Goal: Information Seeking & Learning: Find specific fact

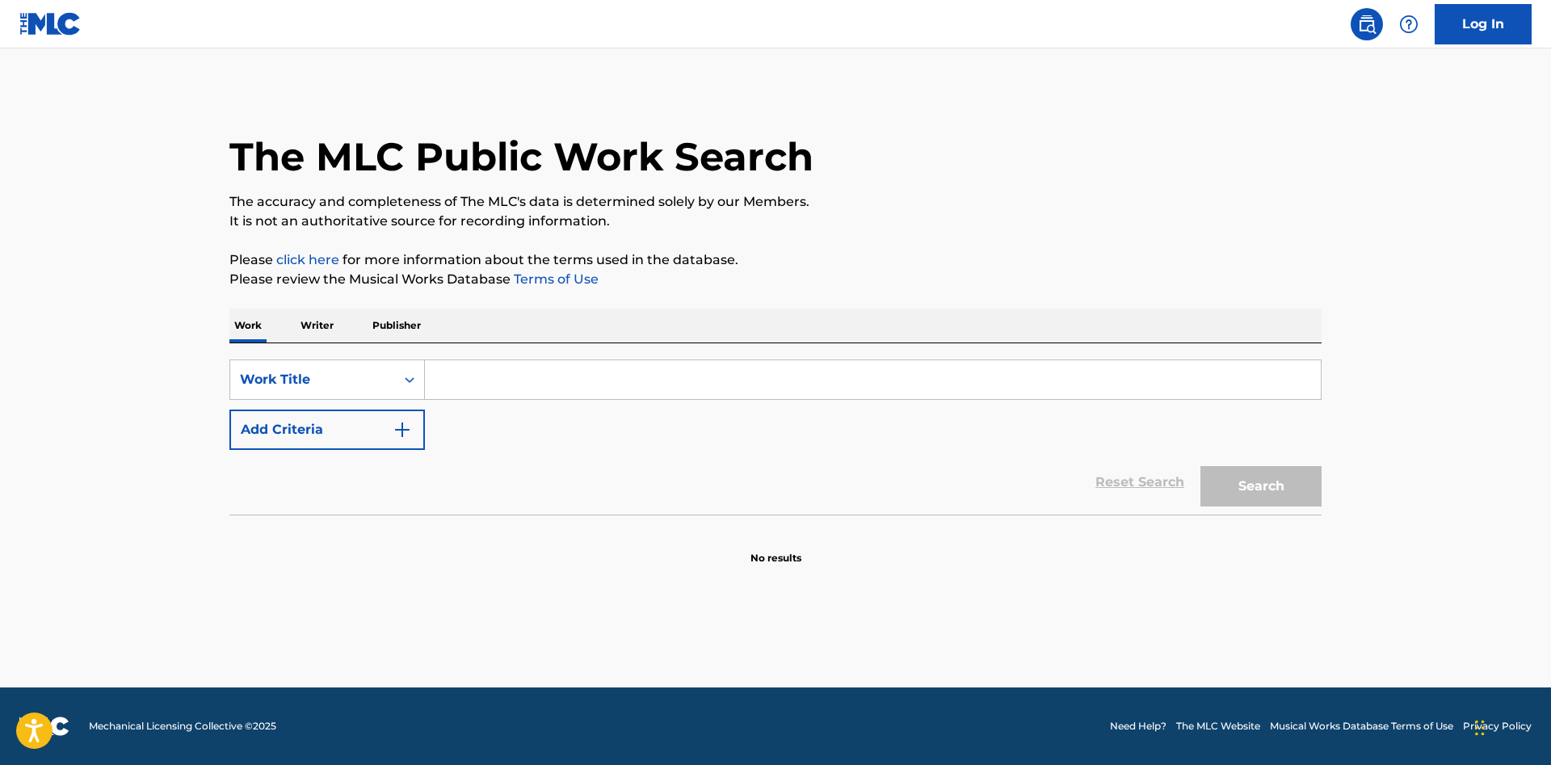
click at [709, 371] on input "Search Form" at bounding box center [873, 379] width 896 height 39
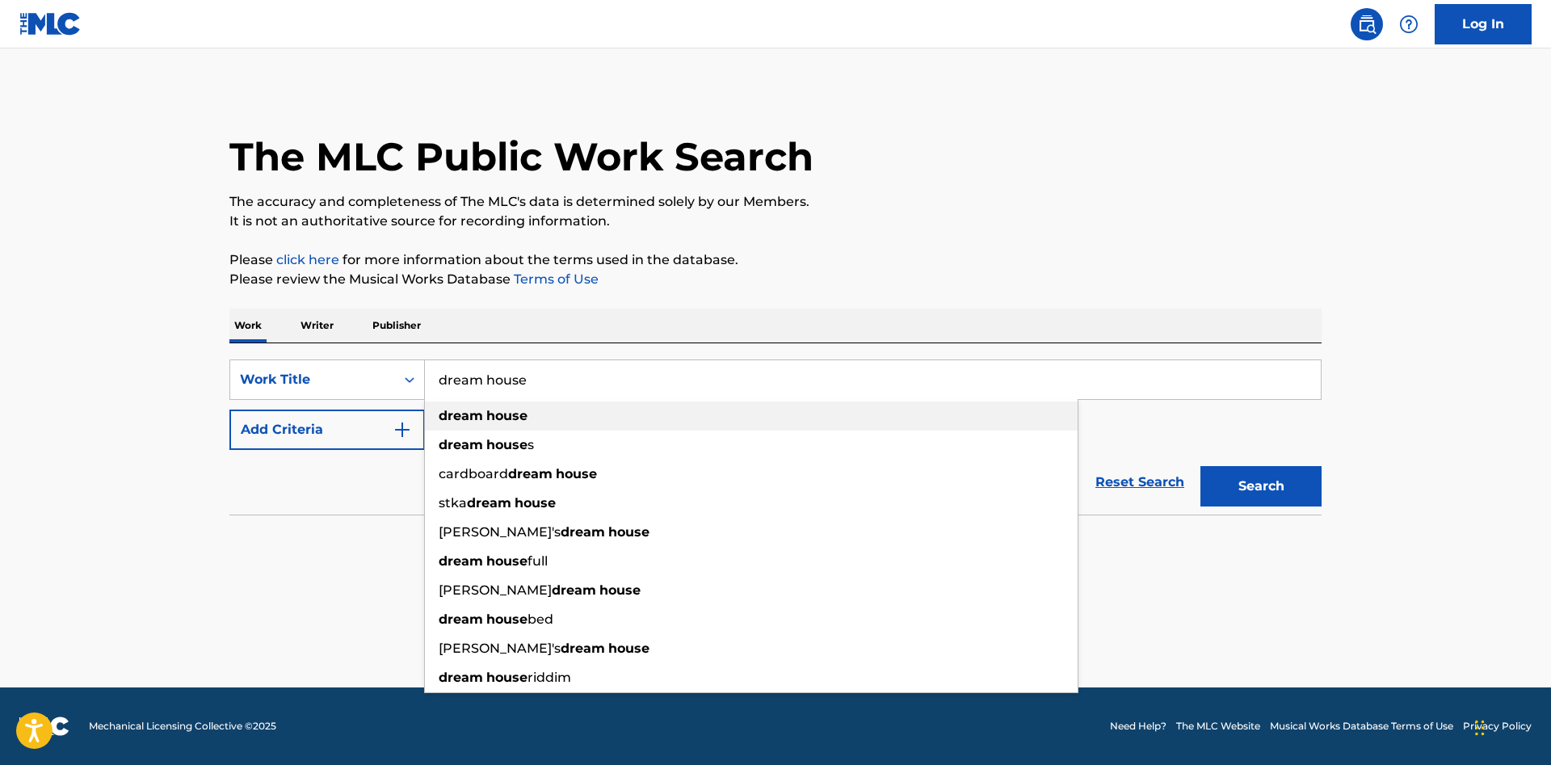
type input "dream house"
click at [730, 404] on div "dream house" at bounding box center [751, 416] width 653 height 29
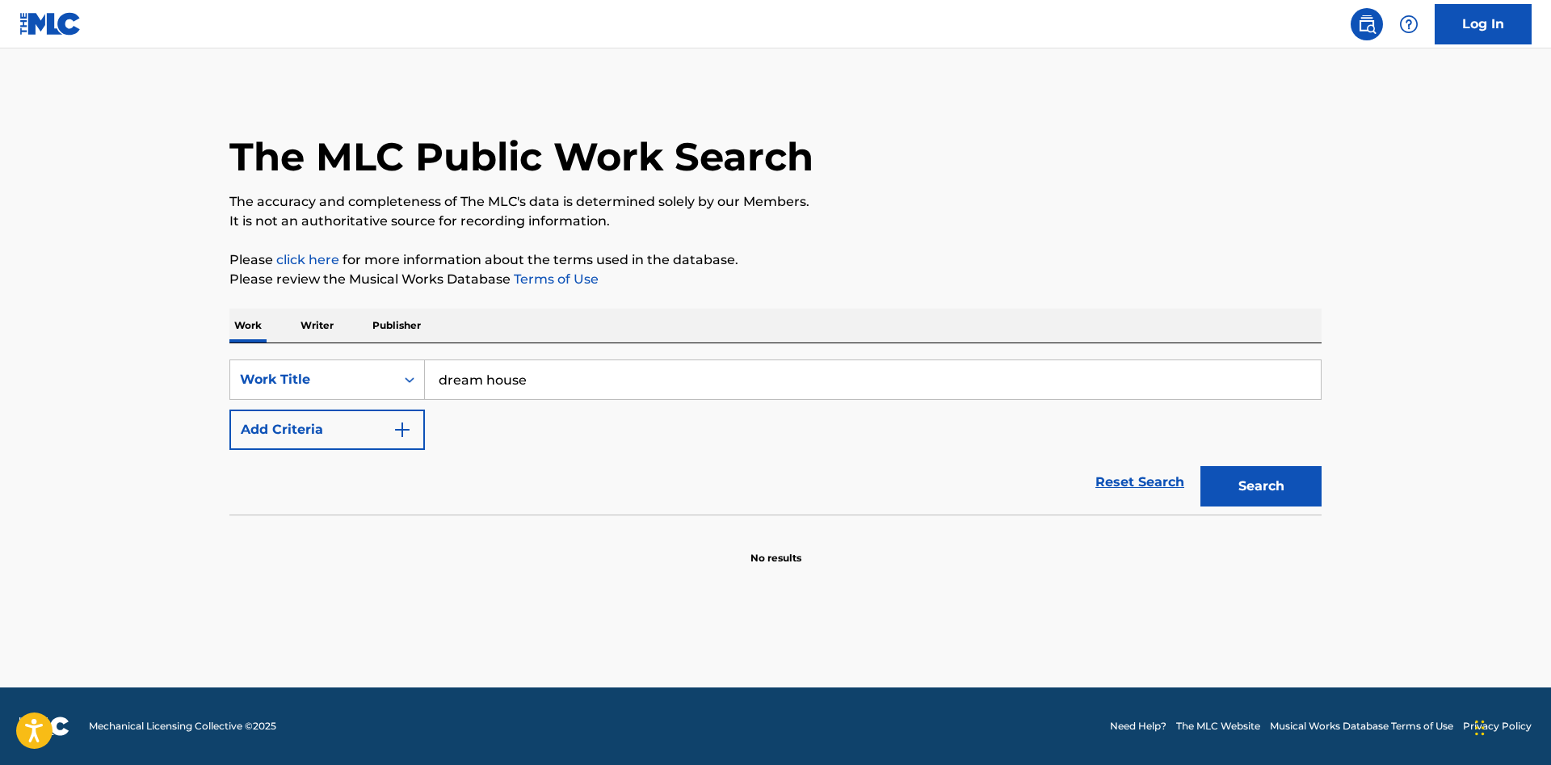
click at [1277, 487] on button "Search" at bounding box center [1261, 486] width 121 height 40
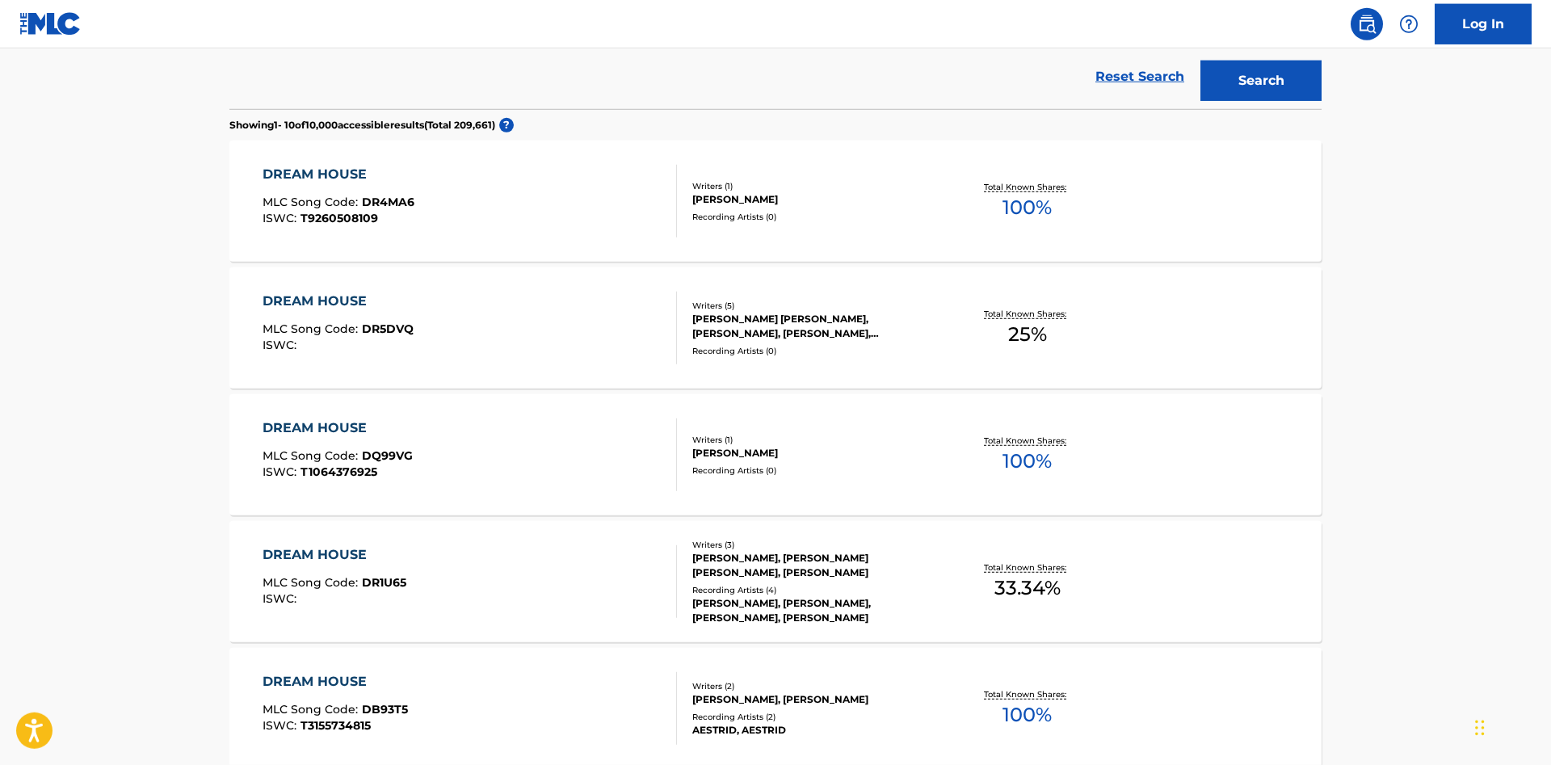
scroll to position [412, 0]
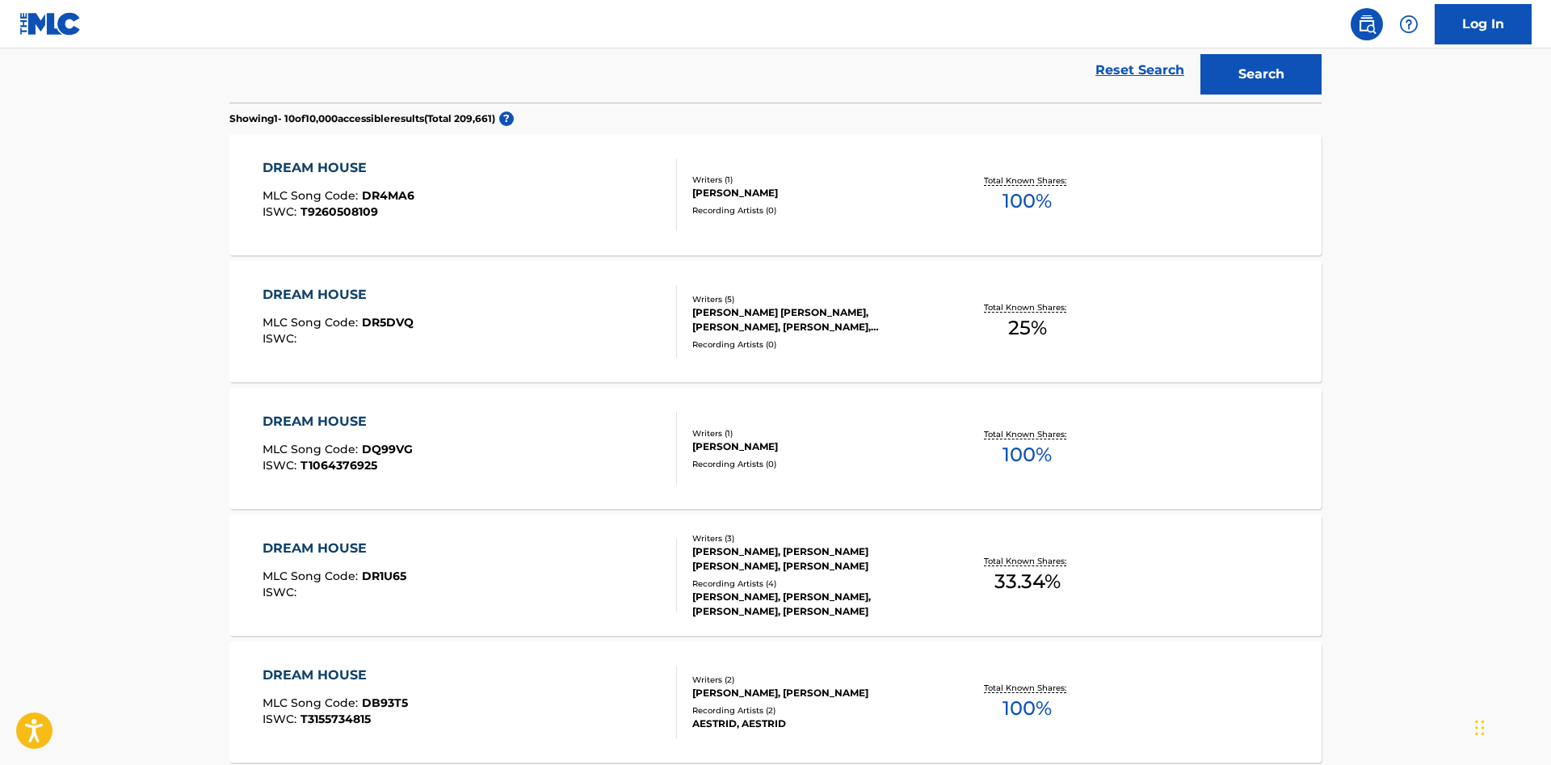
click at [325, 549] on div "DREAM HOUSE" at bounding box center [335, 548] width 144 height 19
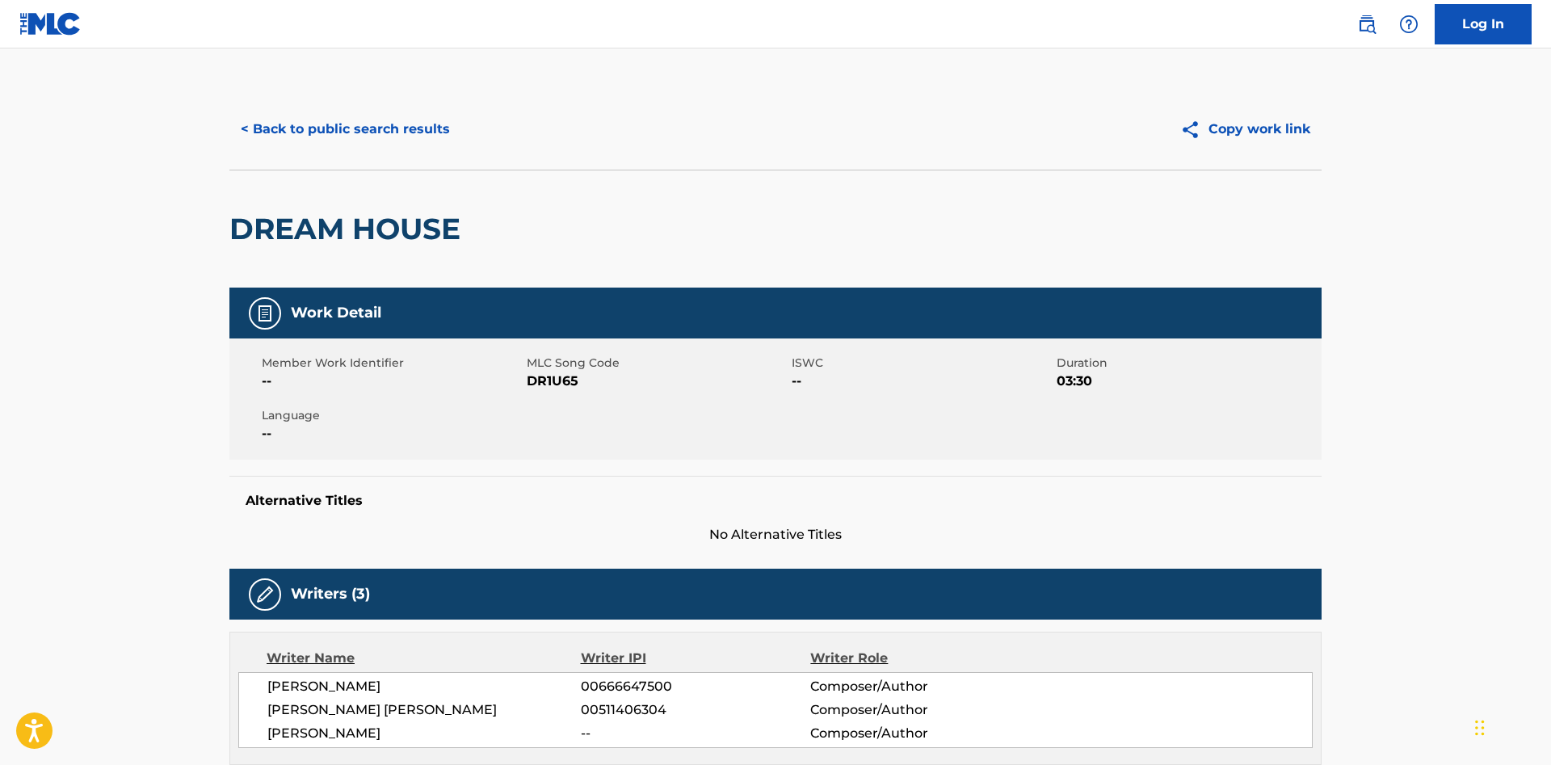
click at [376, 133] on button "< Back to public search results" at bounding box center [345, 129] width 232 height 40
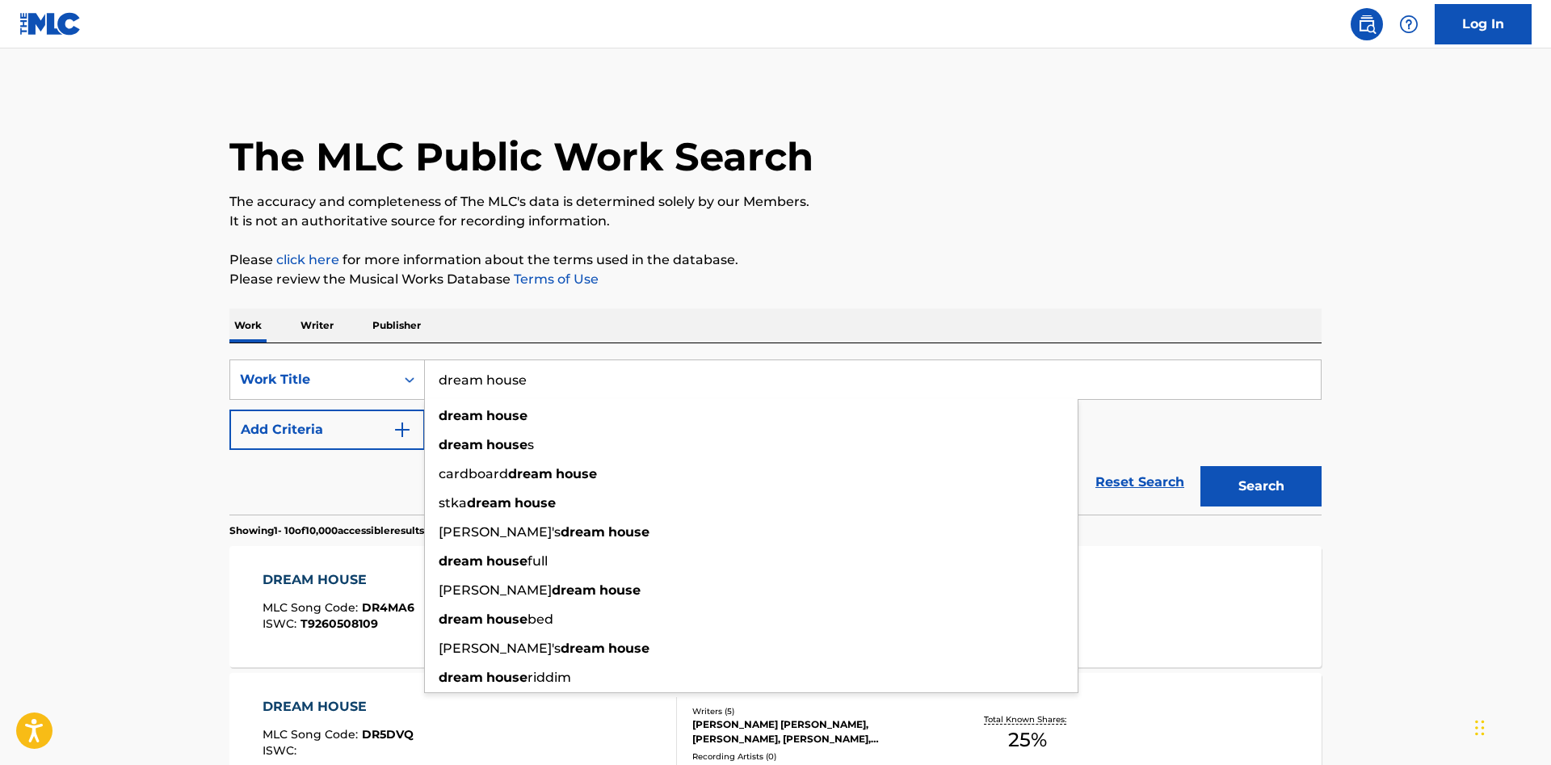
drag, startPoint x: 585, startPoint y: 377, endPoint x: 360, endPoint y: 379, distance: 225.5
click at [425, 379] on input "dream house" at bounding box center [873, 379] width 896 height 39
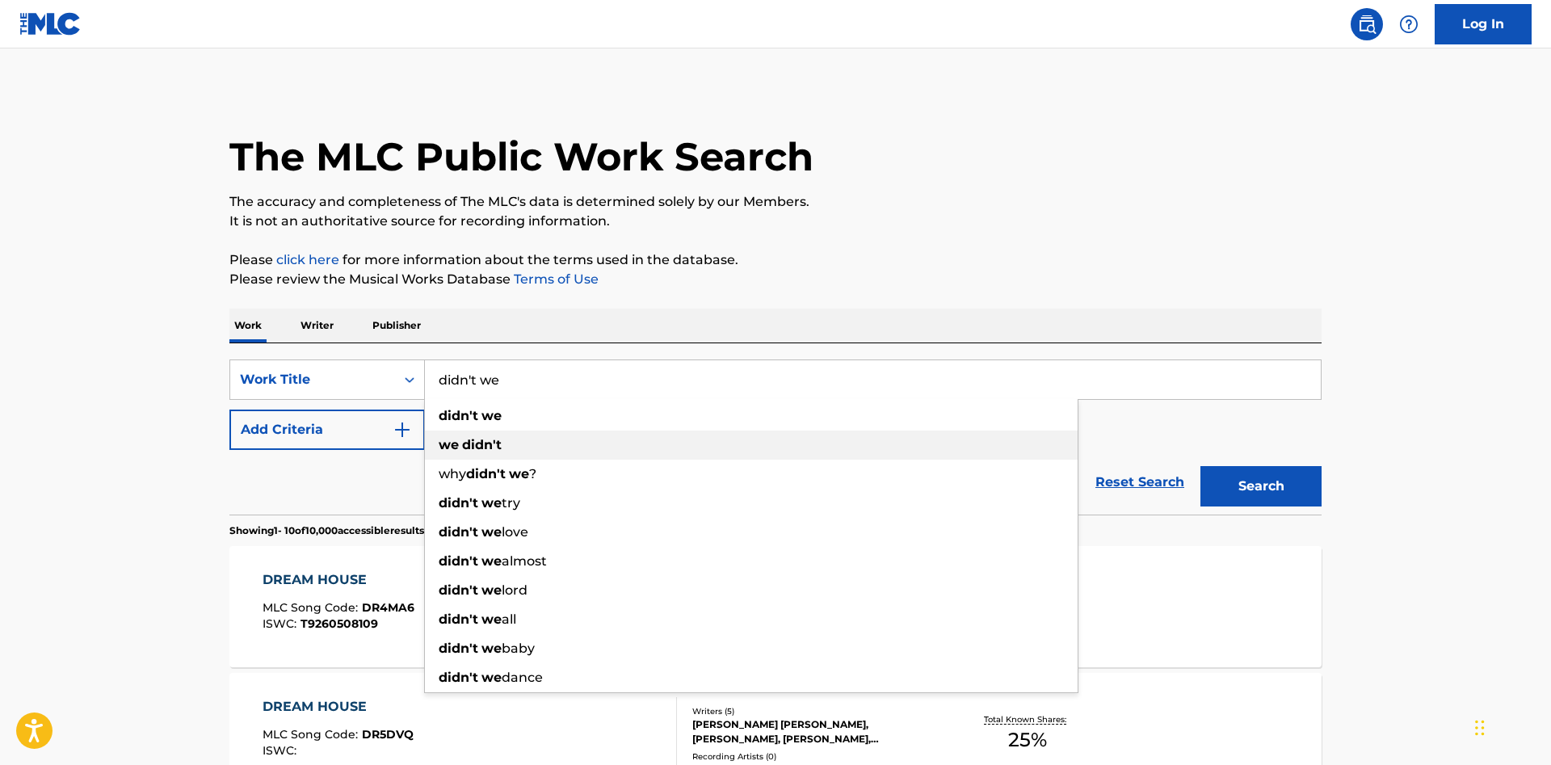
type input "didn't we"
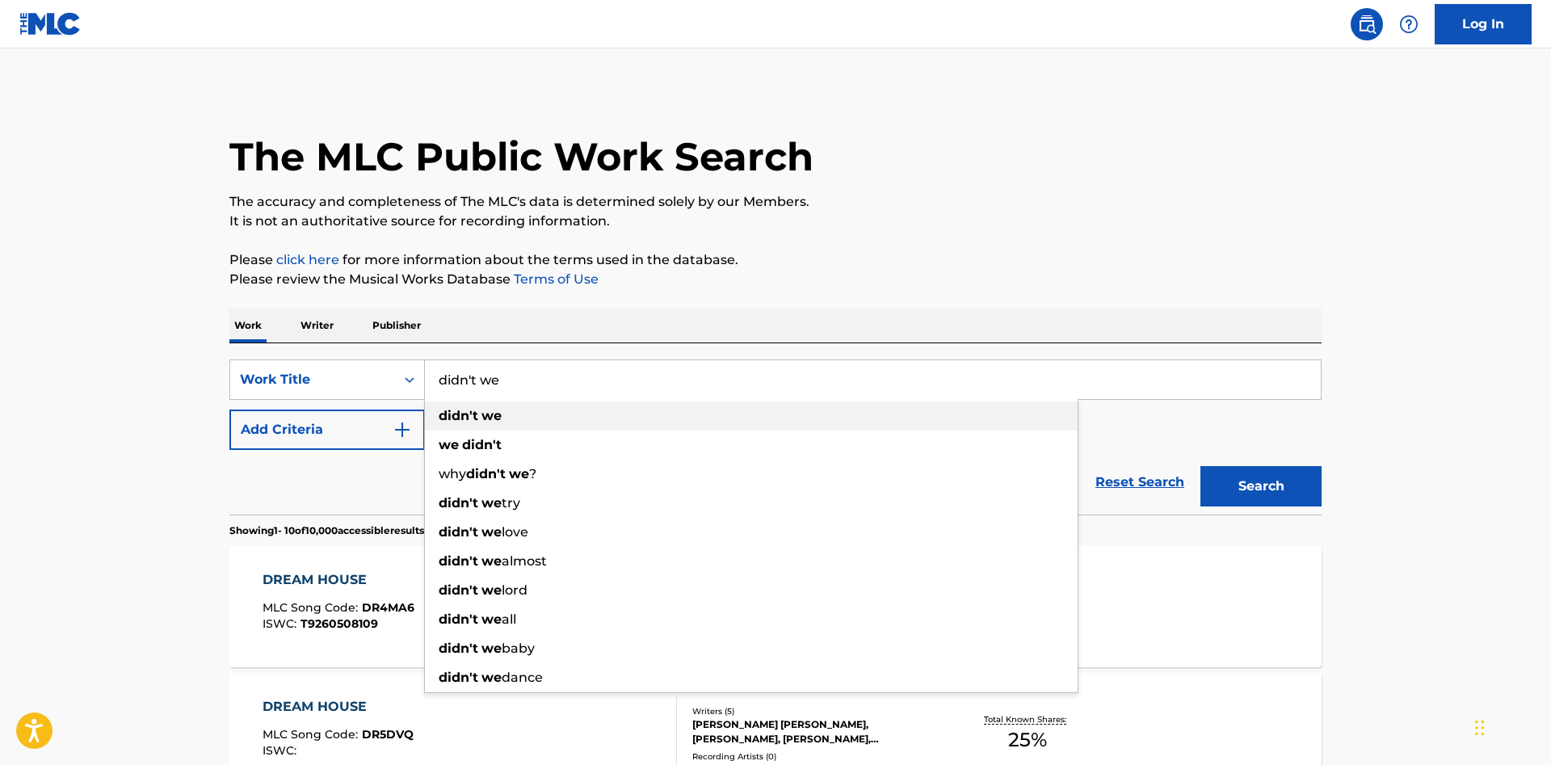
click at [638, 415] on div "didn't we" at bounding box center [751, 416] width 653 height 29
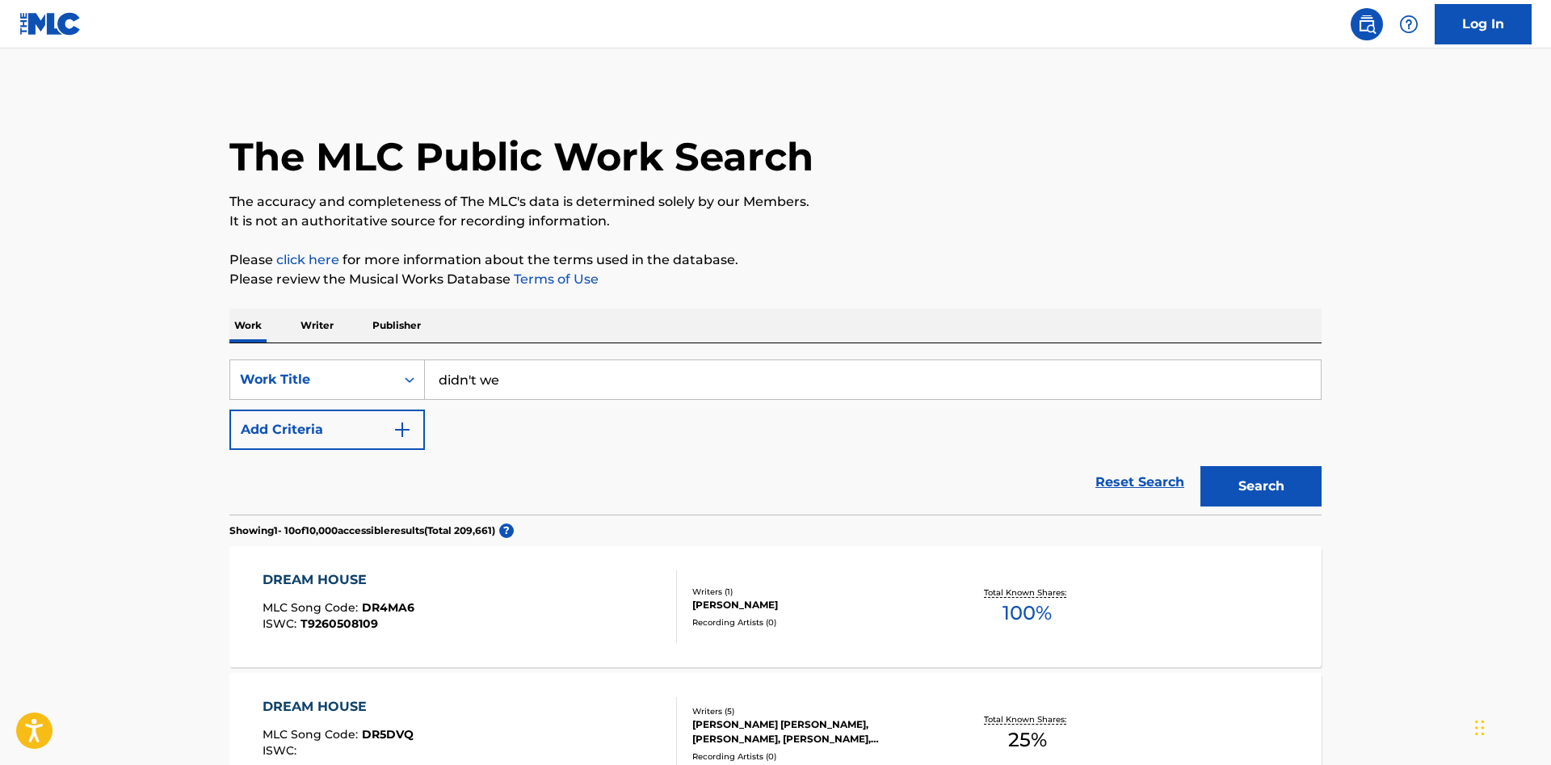
click at [1249, 477] on button "Search" at bounding box center [1261, 486] width 121 height 40
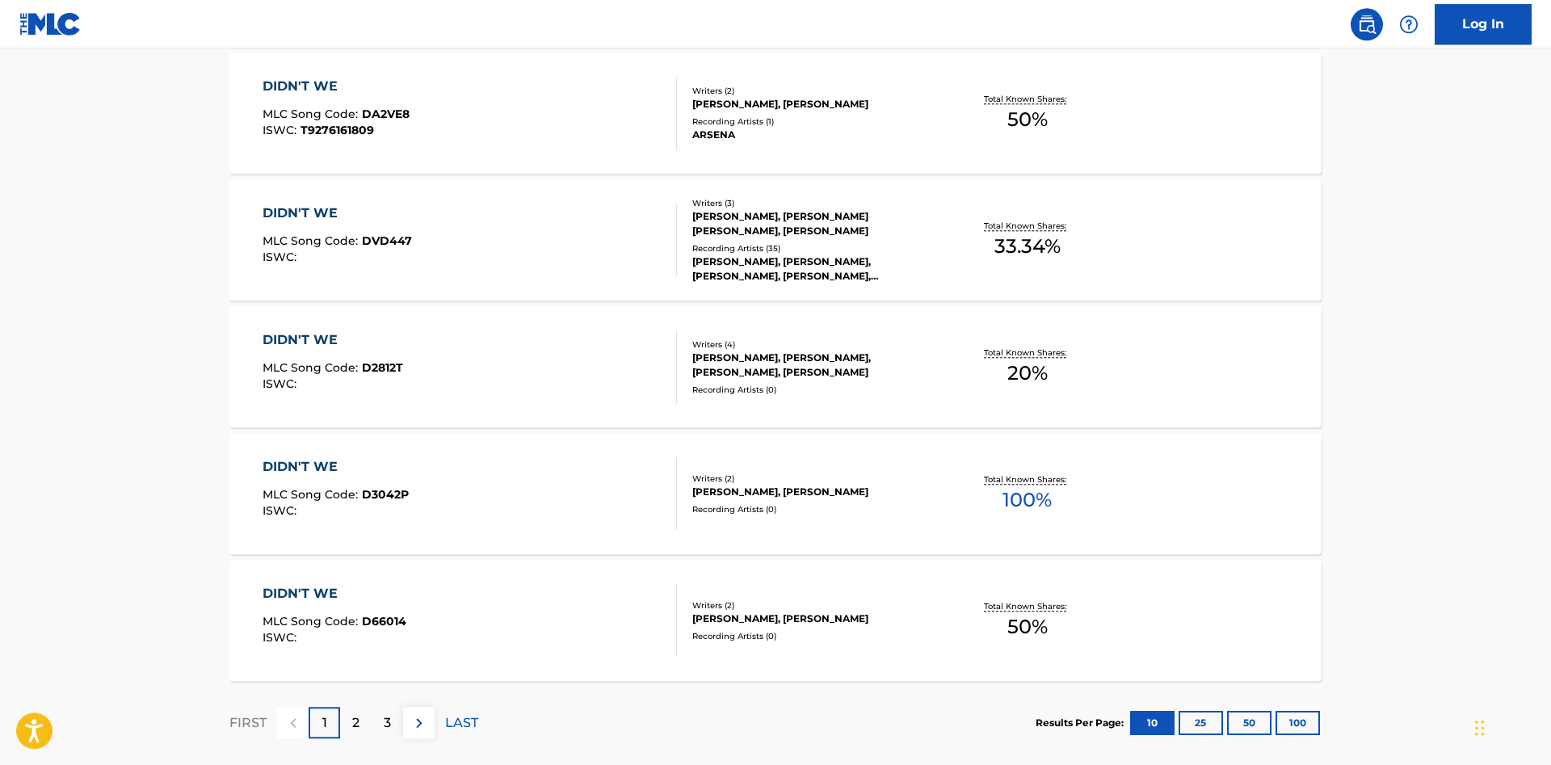
scroll to position [1213, 0]
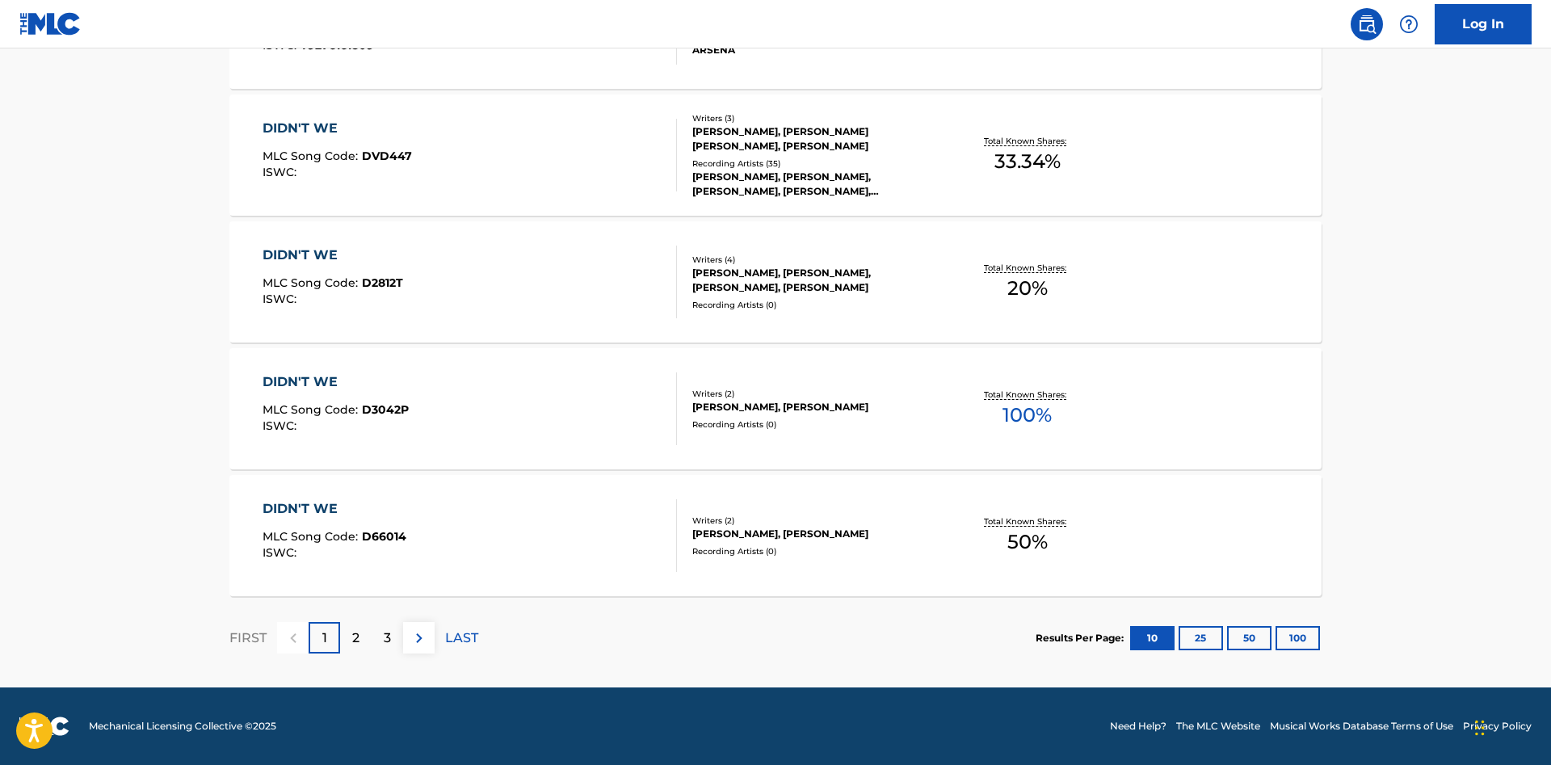
click at [355, 645] on p "2" at bounding box center [355, 638] width 7 height 19
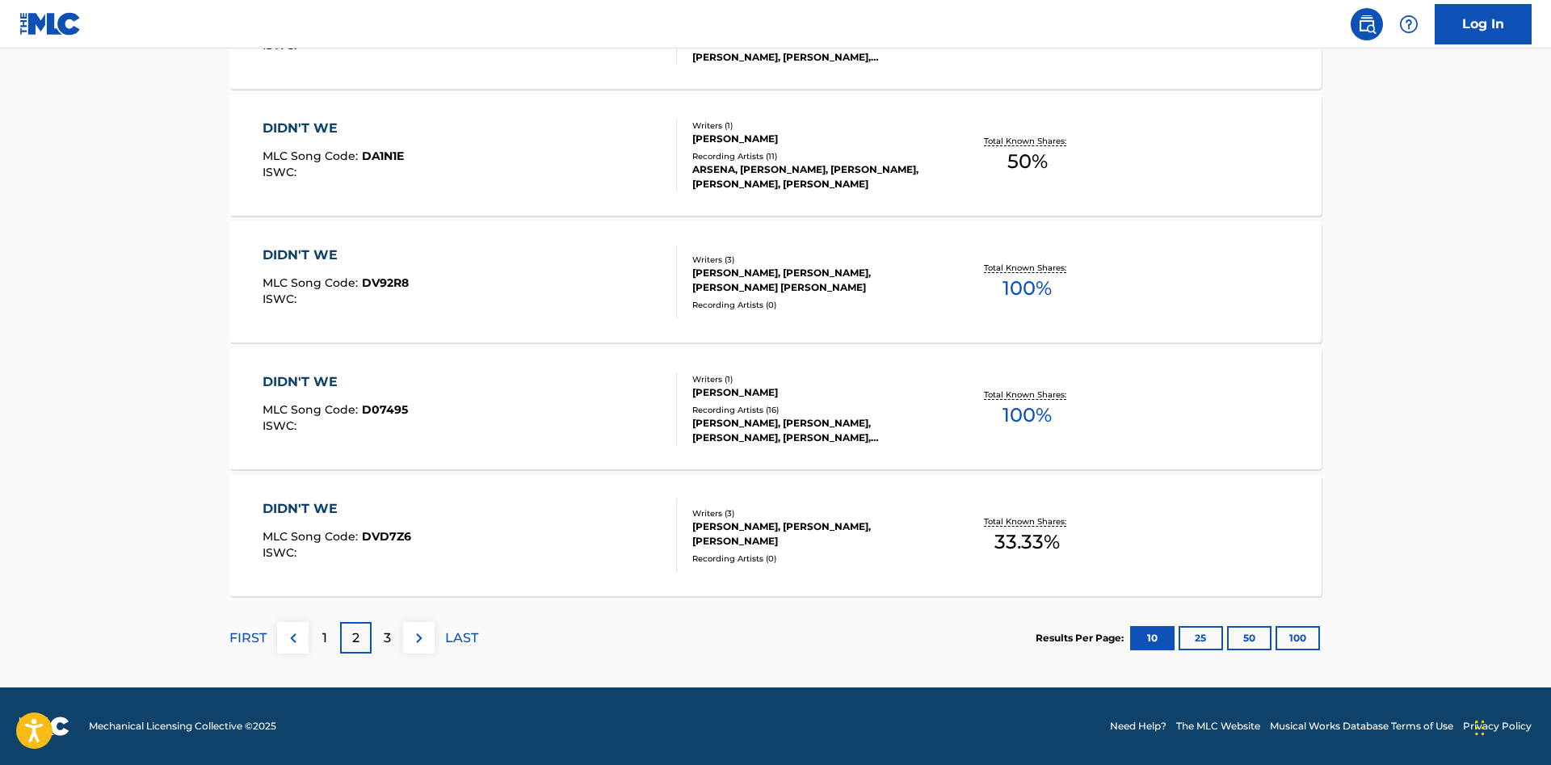
click at [380, 634] on div "3" at bounding box center [388, 638] width 32 height 32
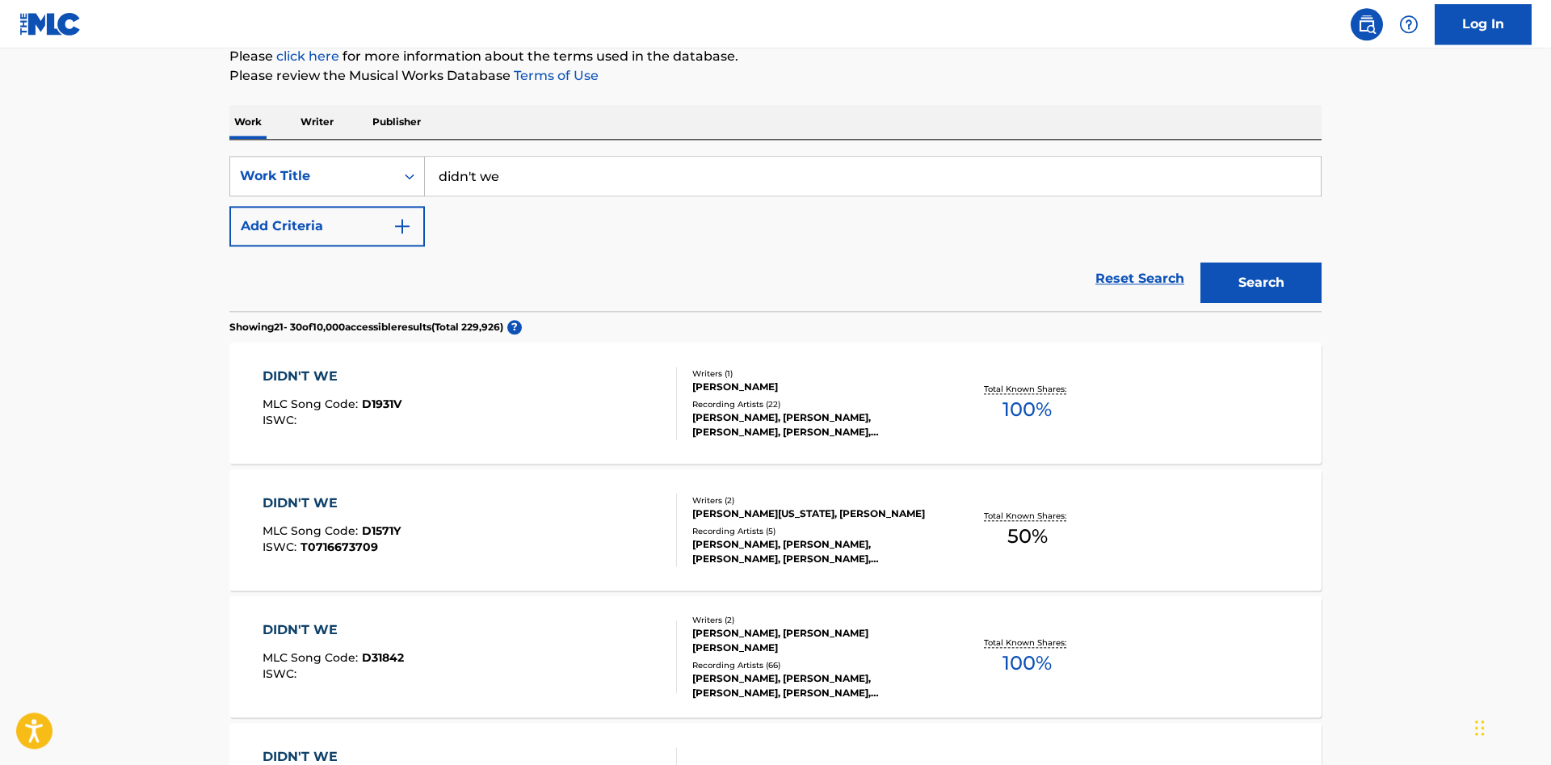
scroll to position [247, 0]
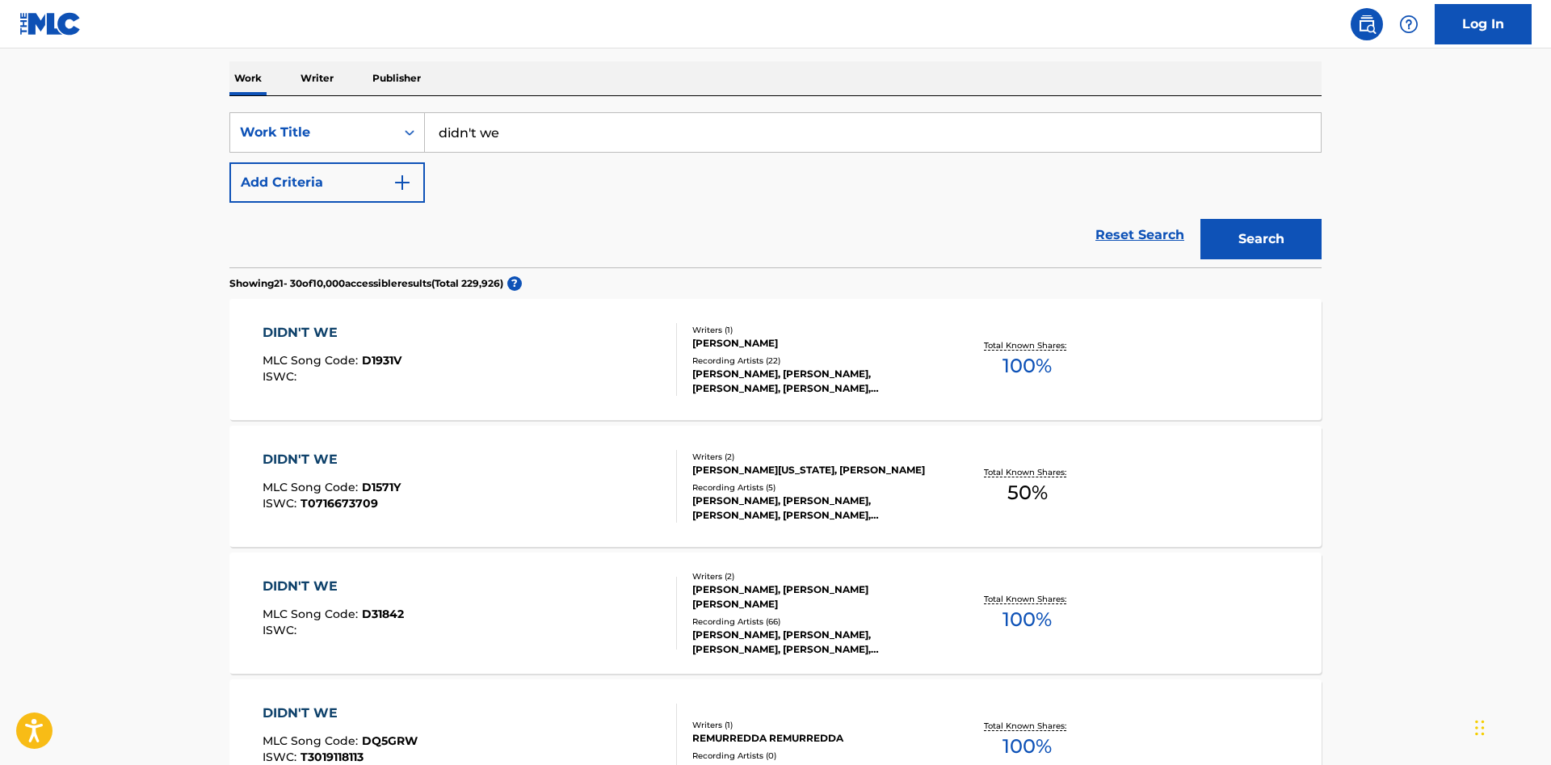
click at [327, 78] on p "Writer" at bounding box center [317, 78] width 43 height 34
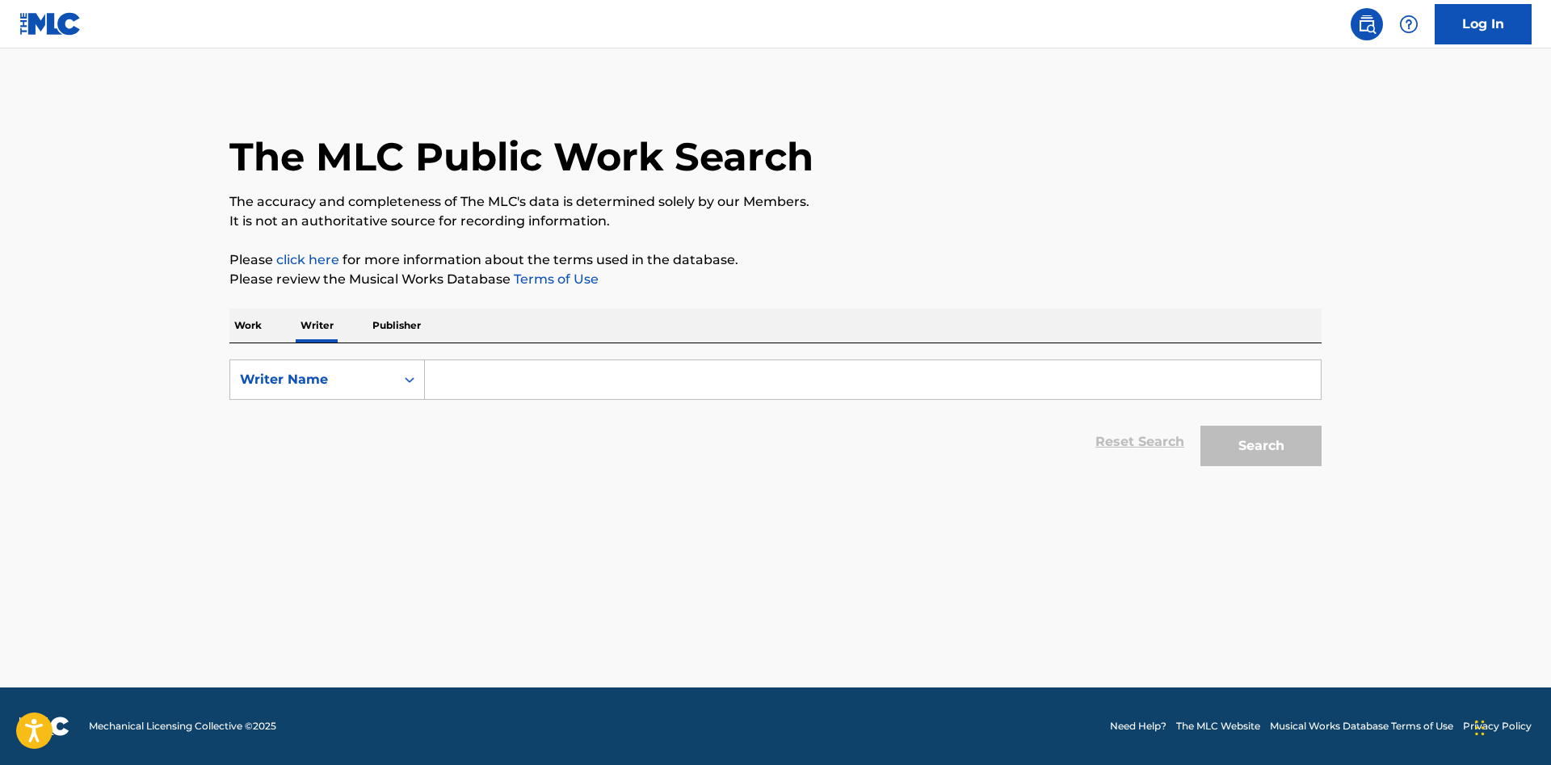
click at [519, 368] on input "Search Form" at bounding box center [873, 379] width 896 height 39
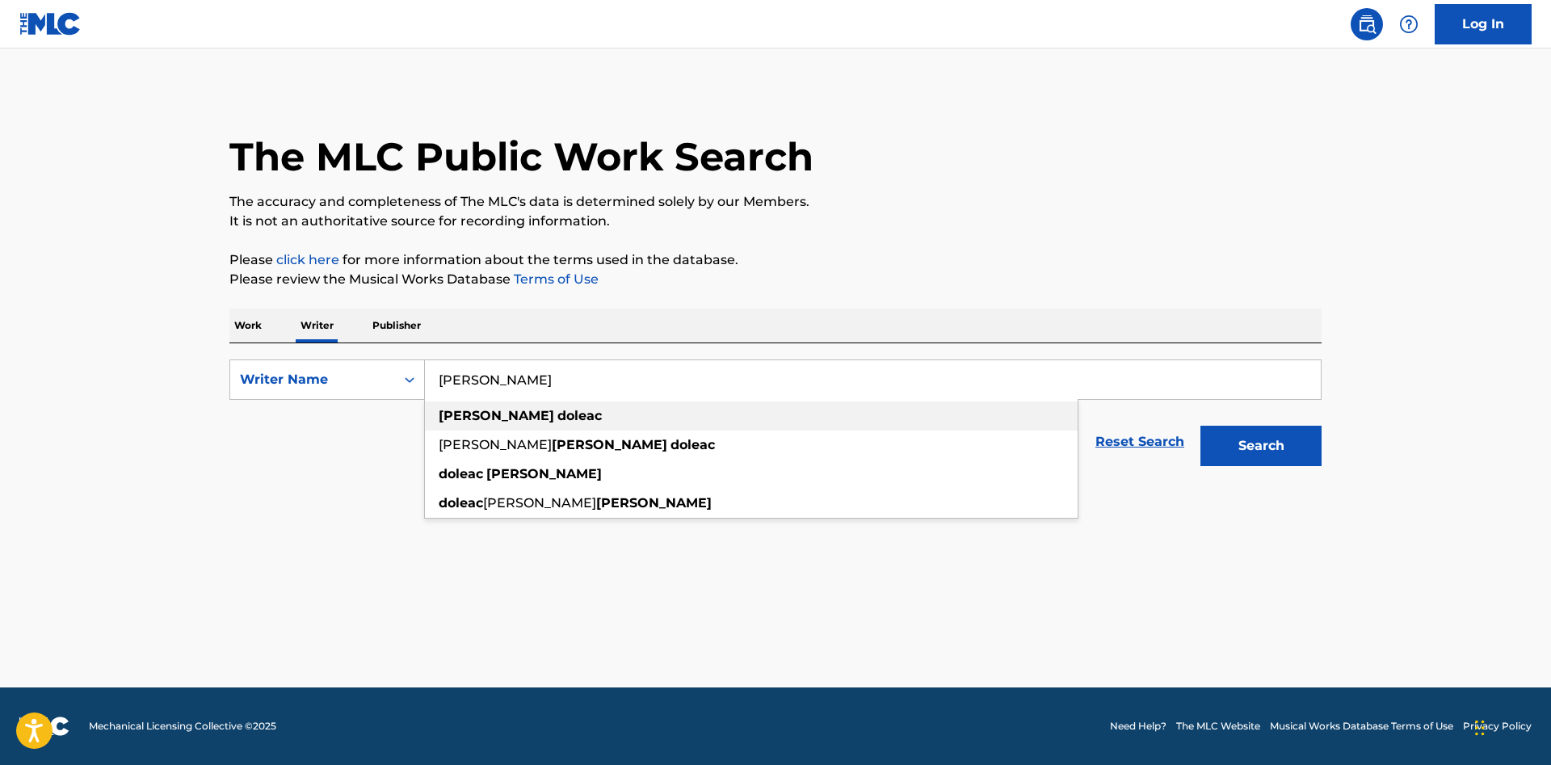
type input "[PERSON_NAME]"
click at [544, 408] on div "[PERSON_NAME]" at bounding box center [751, 416] width 653 height 29
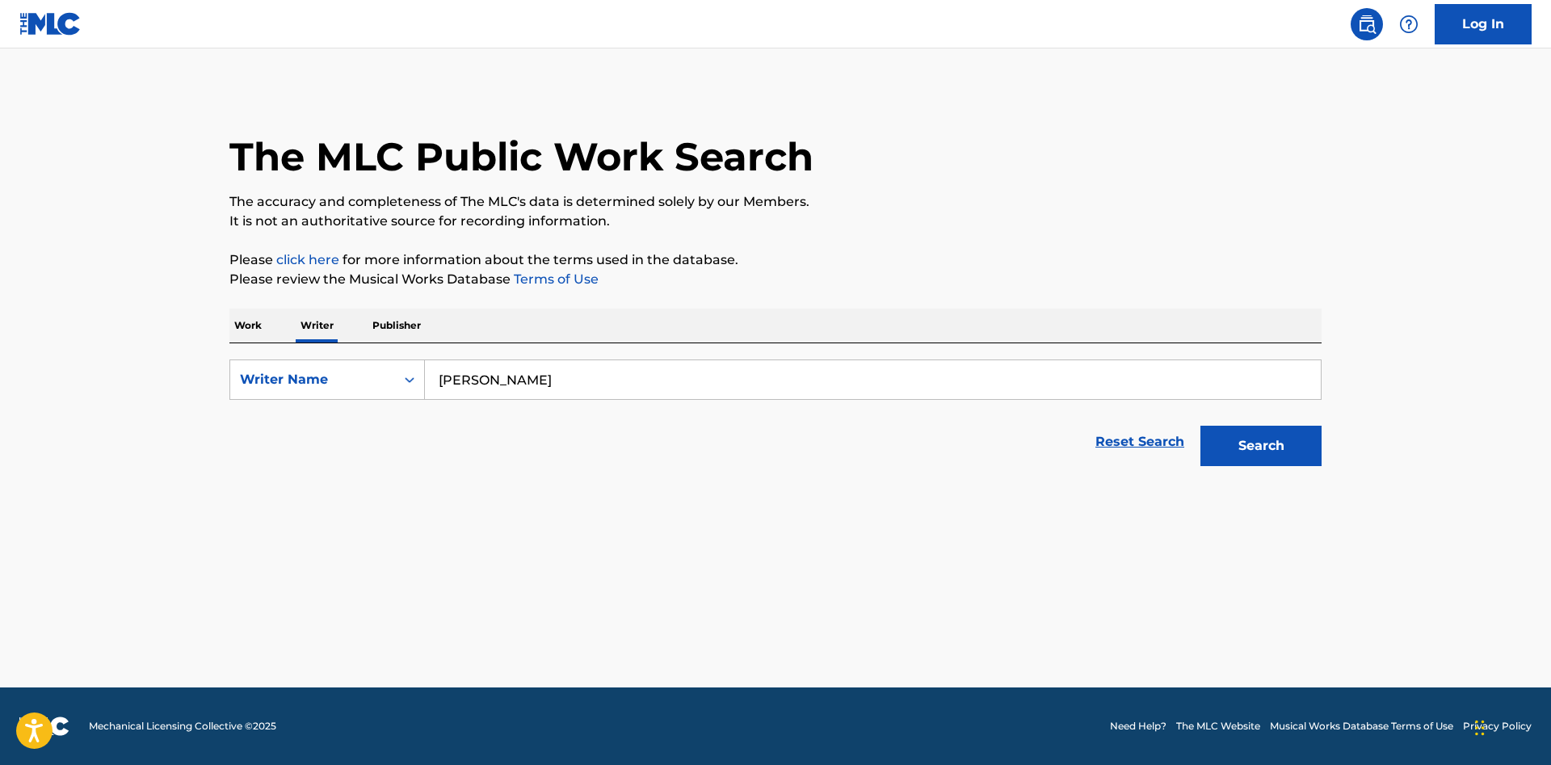
click at [1231, 436] on button "Search" at bounding box center [1261, 446] width 121 height 40
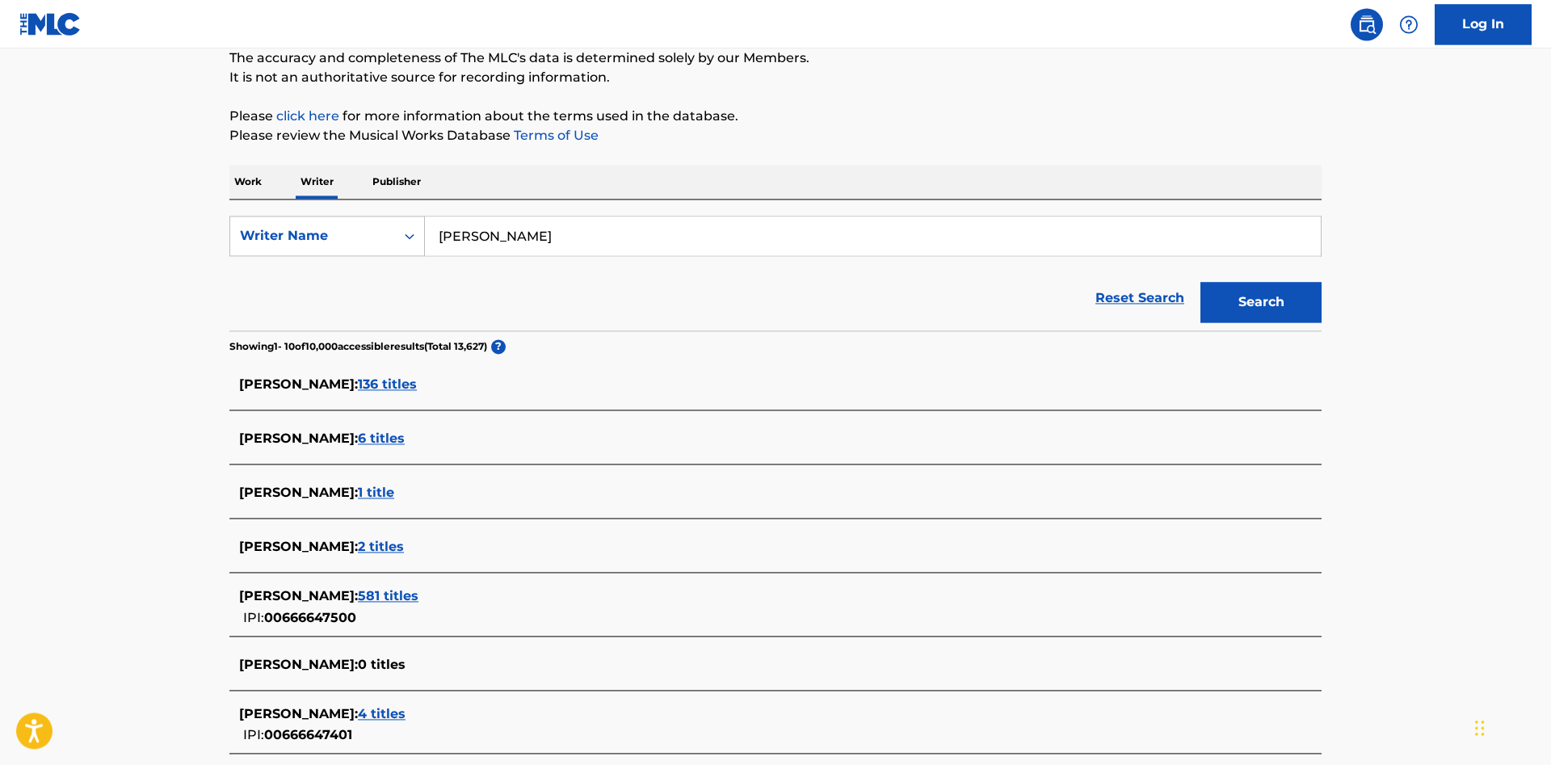
scroll to position [165, 0]
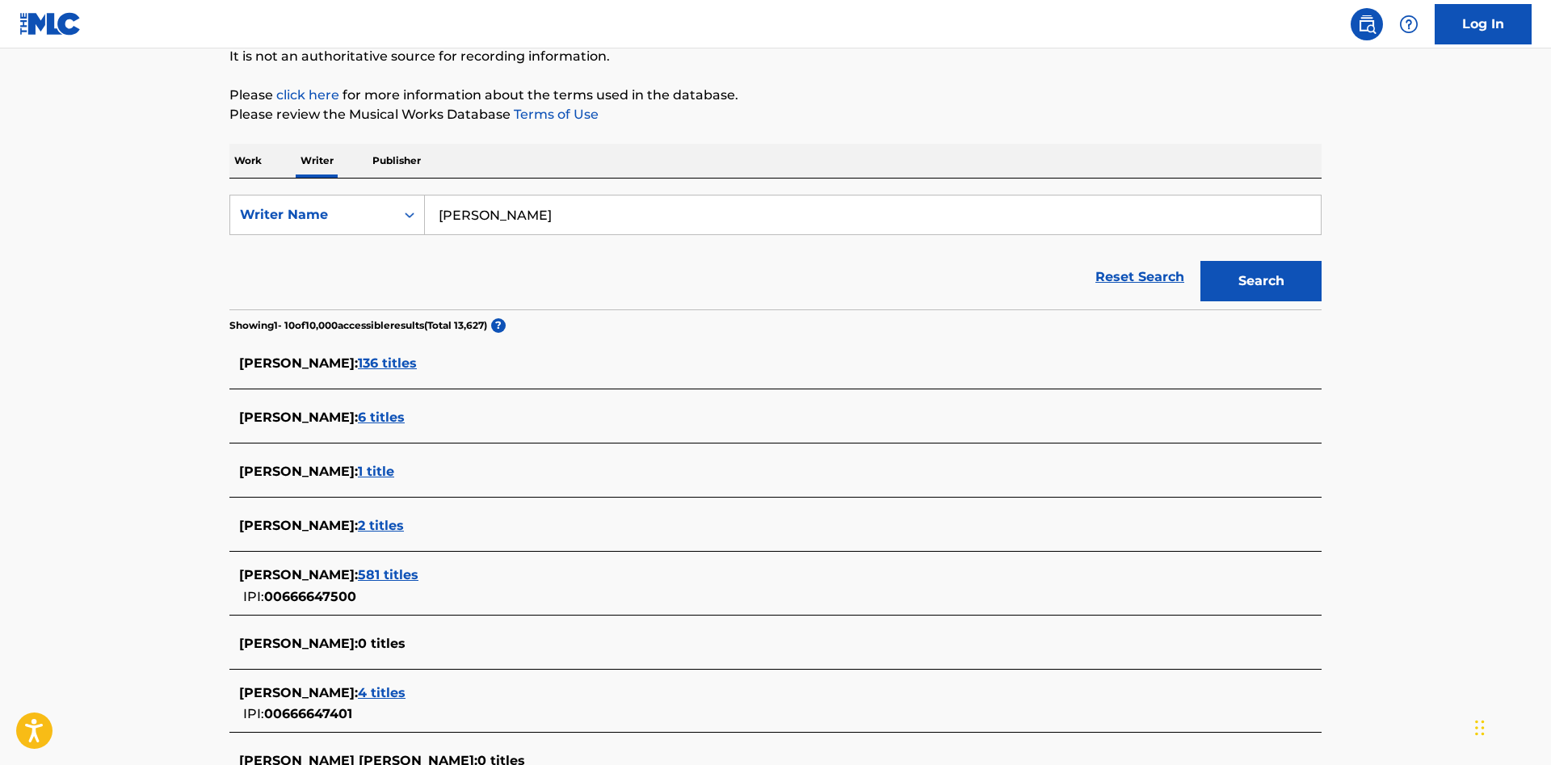
click at [394, 358] on span "136 titles" at bounding box center [387, 363] width 59 height 15
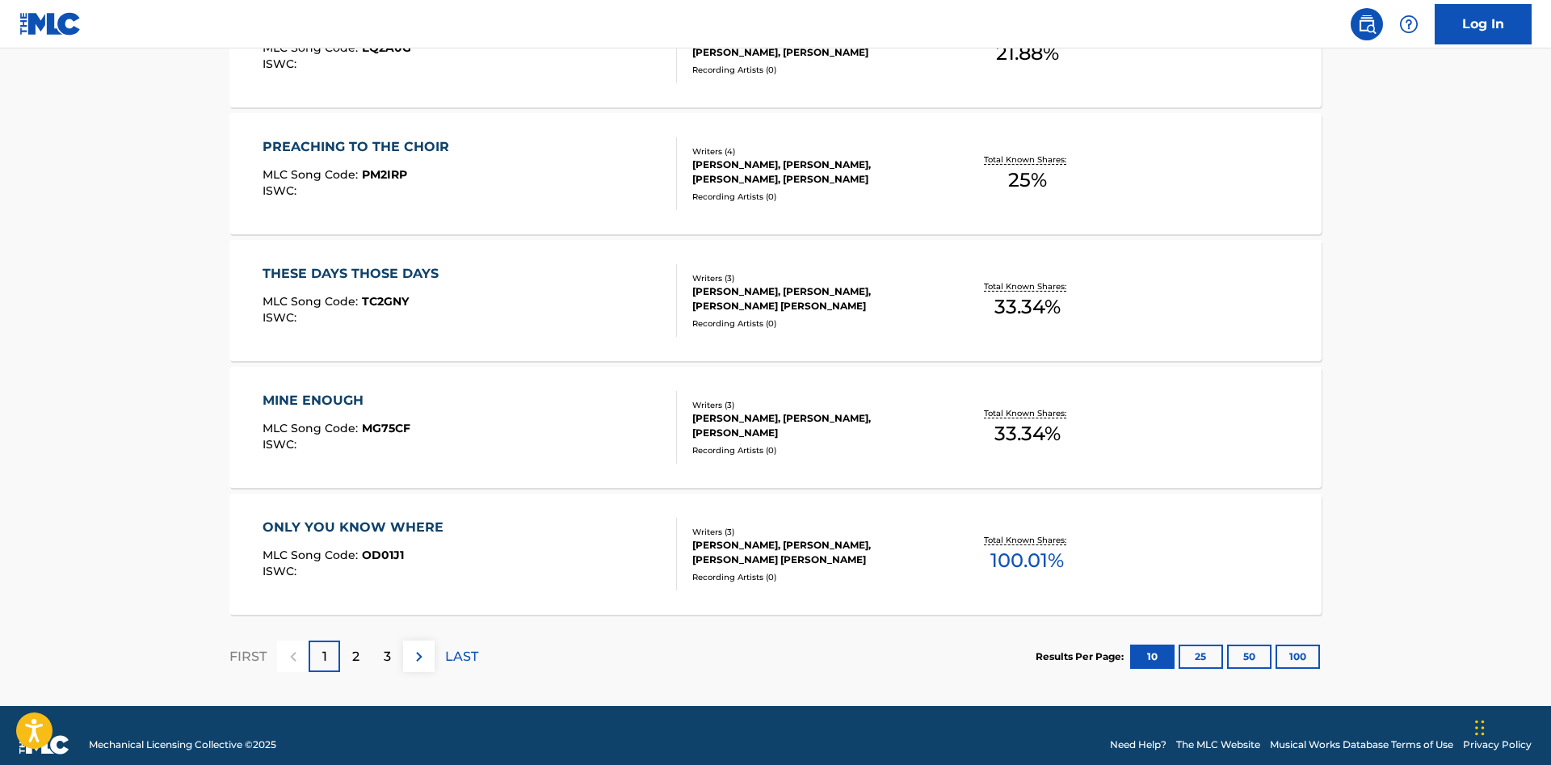
scroll to position [1213, 0]
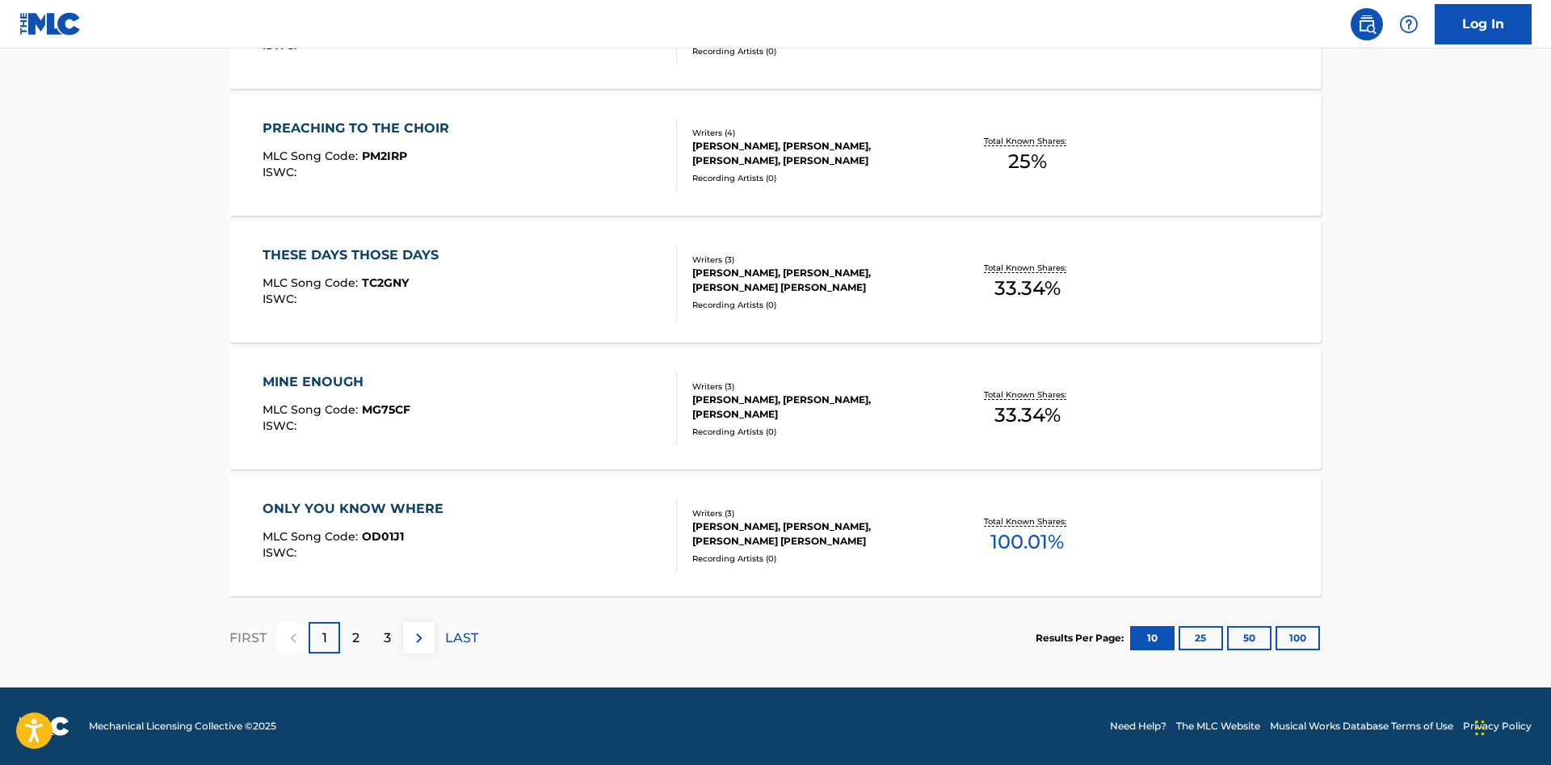
click at [365, 647] on div "2" at bounding box center [356, 638] width 32 height 32
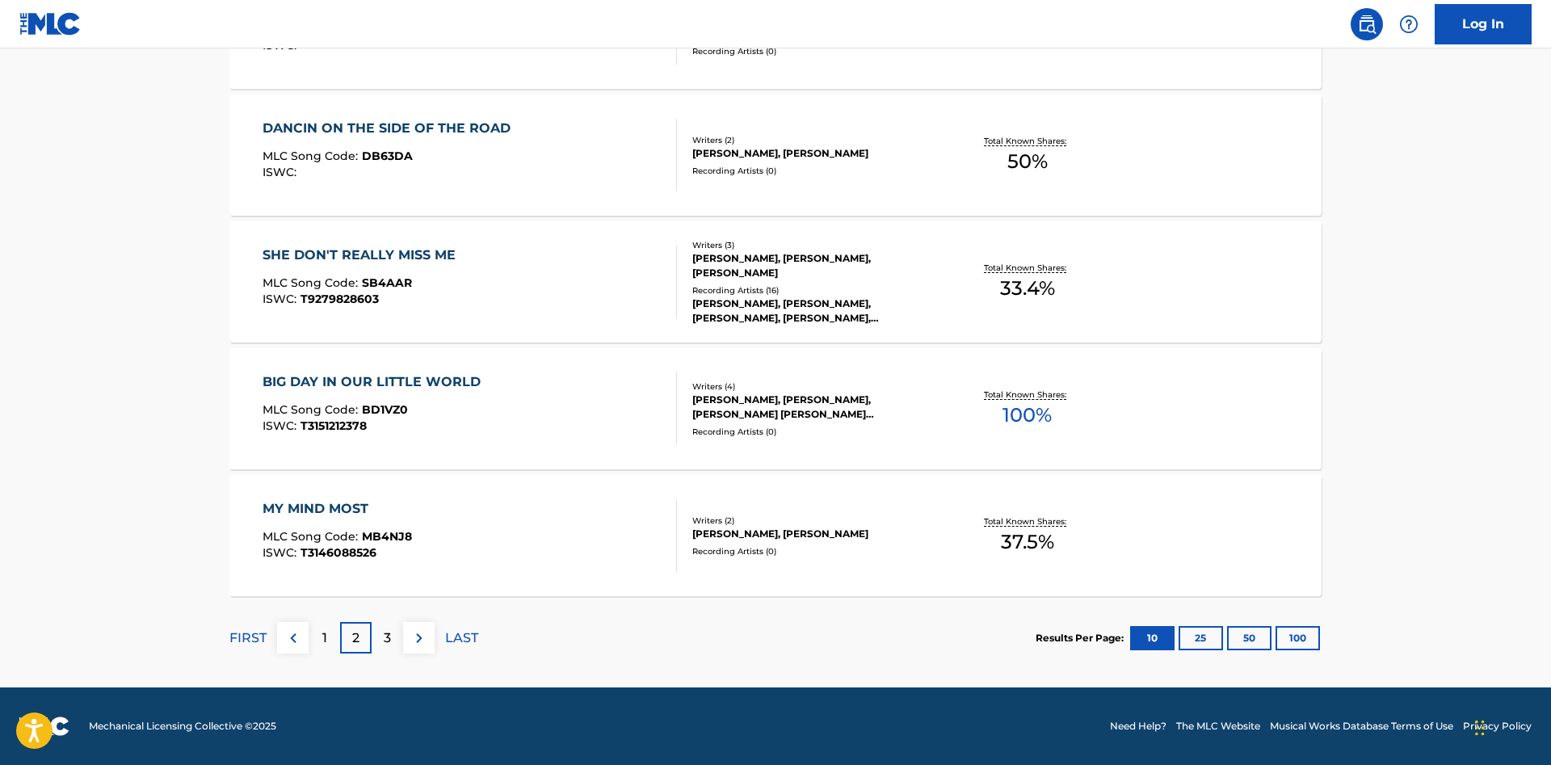
click at [384, 642] on p "3" at bounding box center [387, 638] width 7 height 19
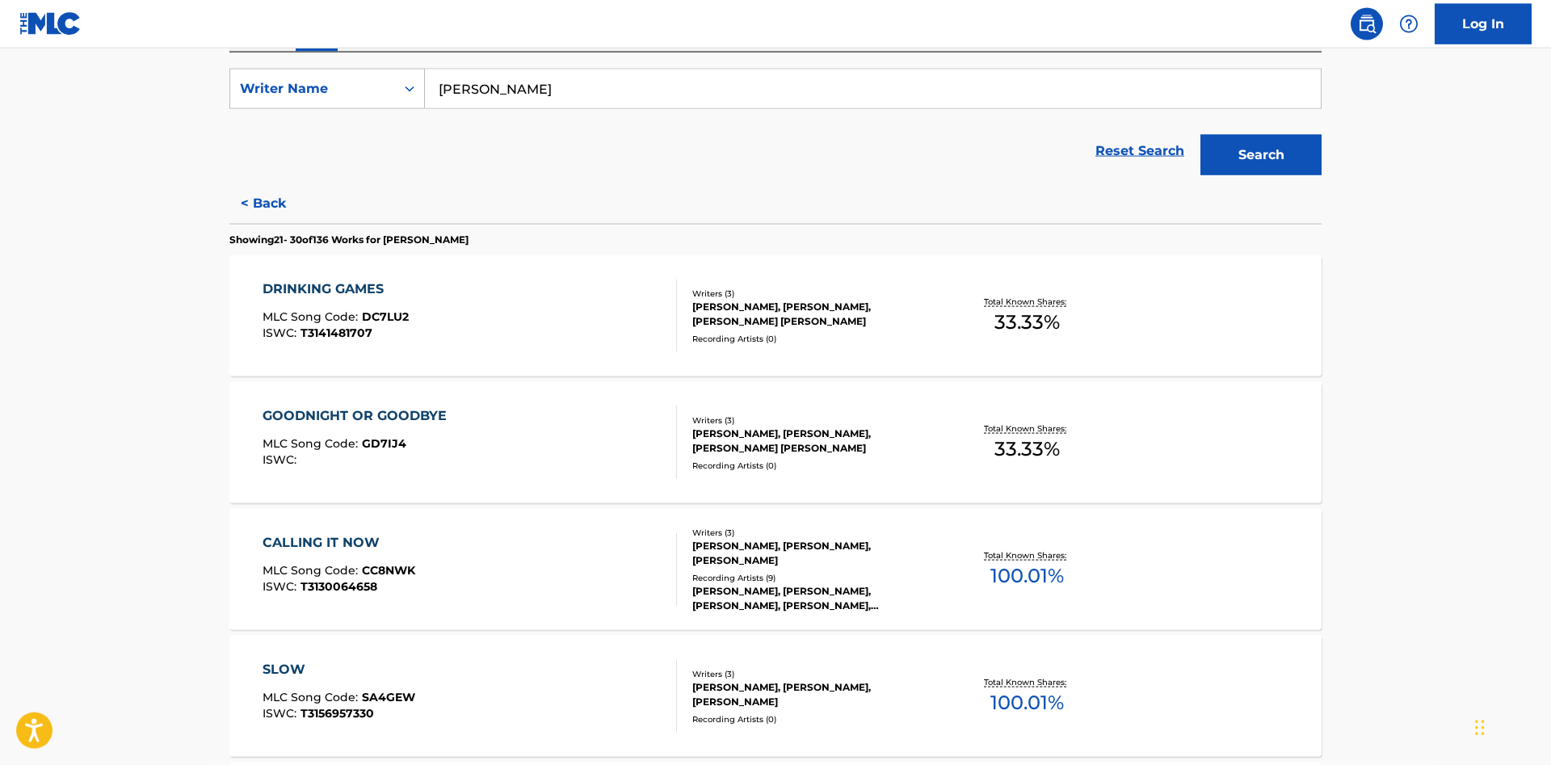
scroll to position [330, 0]
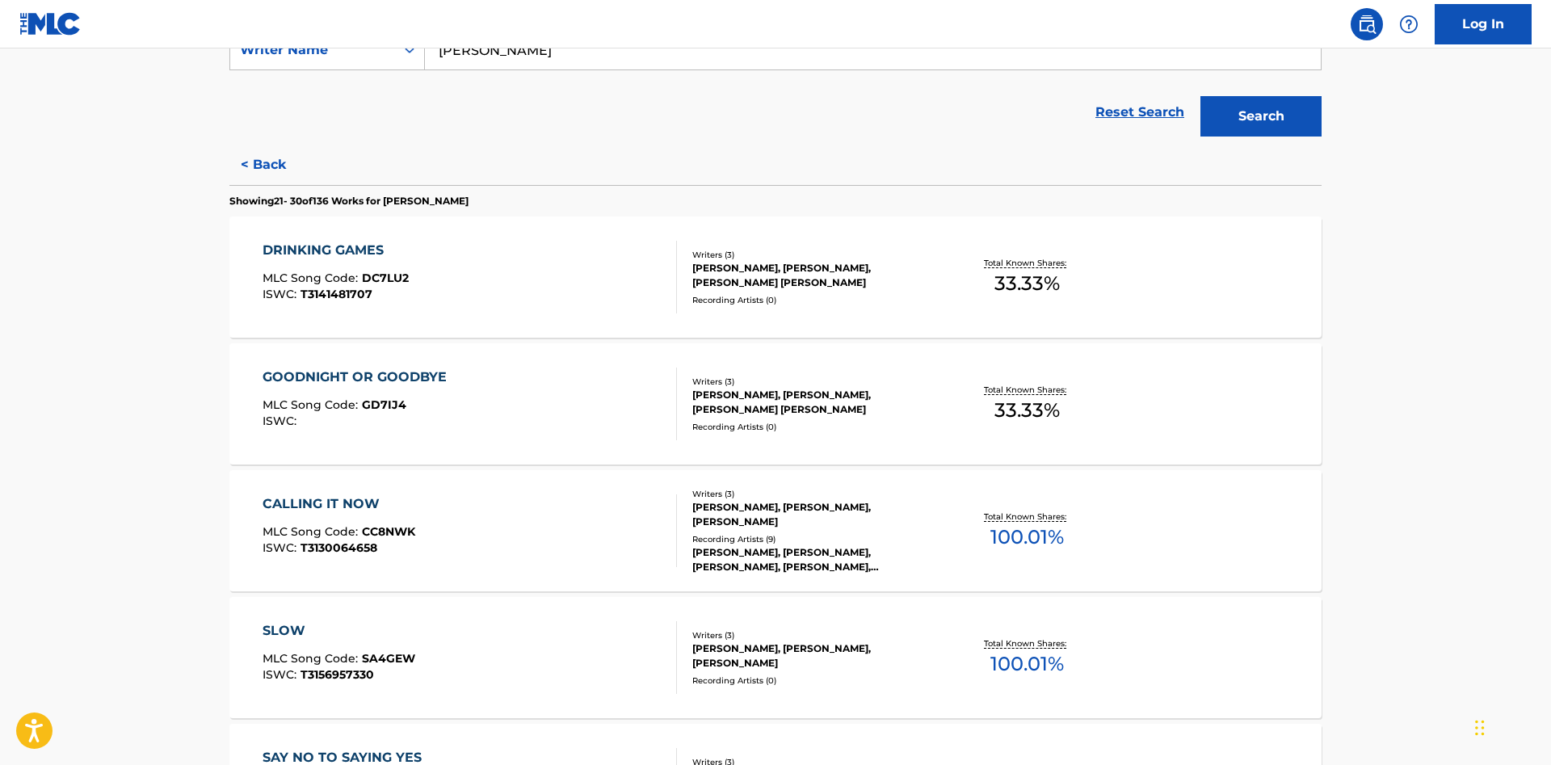
click at [358, 506] on div "CALLING IT NOW" at bounding box center [339, 504] width 153 height 19
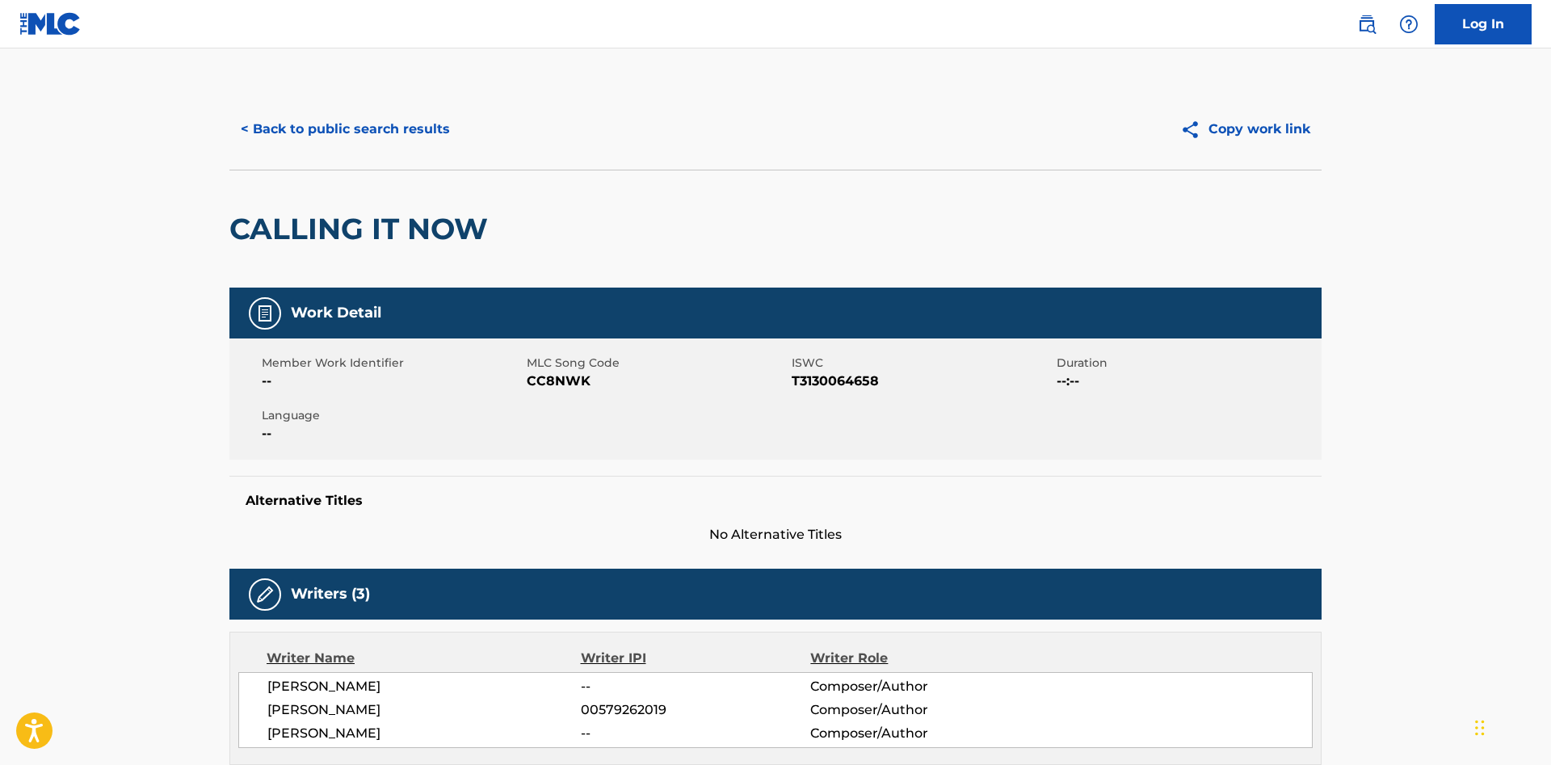
click at [261, 128] on button "< Back to public search results" at bounding box center [345, 129] width 232 height 40
